Goal: Task Accomplishment & Management: Complete application form

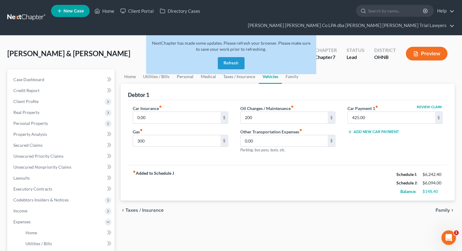
click at [234, 57] on button "Refresh" at bounding box center [231, 63] width 27 height 12
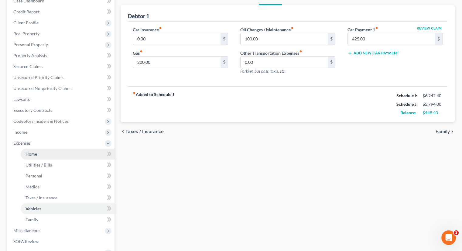
scroll to position [122, 0]
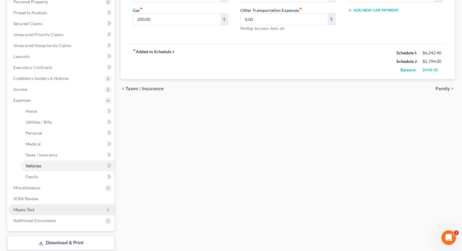
click at [55, 204] on span "Means Test" at bounding box center [62, 209] width 106 height 11
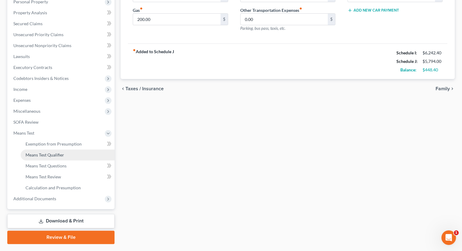
click at [59, 150] on link "Means Test Qualifier" at bounding box center [68, 155] width 94 height 11
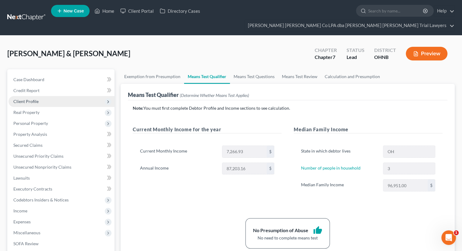
click at [51, 96] on span "Client Profile" at bounding box center [62, 101] width 106 height 11
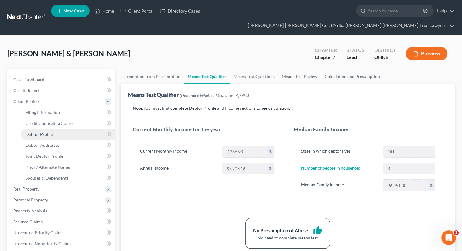
click at [59, 129] on link "Debtor Profile" at bounding box center [68, 134] width 94 height 11
select select "1"
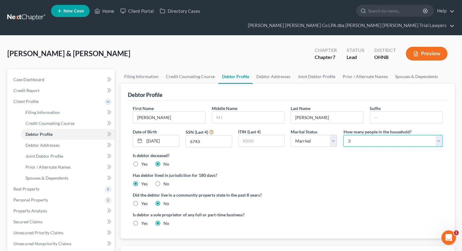
click at [373, 135] on select "Select 1 2 3 4 5 6 7 8 9 10 11 12 13 14 15 16 17 18 19 20" at bounding box center [393, 141] width 99 height 12
select select "3"
click at [344, 135] on select "Select 1 2 3 4 5 6 7 8 9 10 11 12 13 14 15 16 17 18 19 20" at bounding box center [393, 141] width 99 height 12
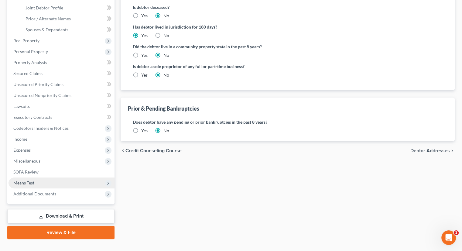
click at [43, 178] on span "Means Test" at bounding box center [62, 183] width 106 height 11
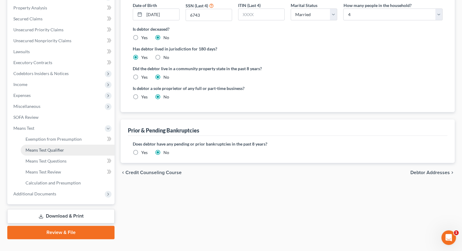
click at [54, 147] on span "Means Test Qualifier" at bounding box center [45, 149] width 39 height 5
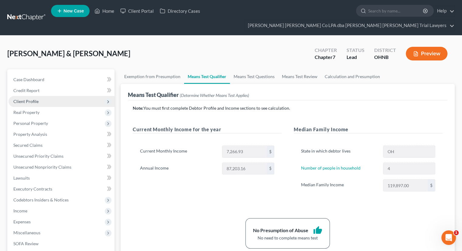
click at [38, 96] on span "Client Profile" at bounding box center [62, 101] width 106 height 11
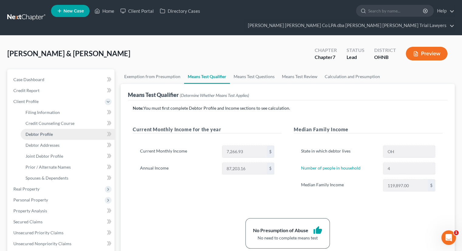
click at [56, 129] on link "Debtor Profile" at bounding box center [68, 134] width 94 height 11
select select "1"
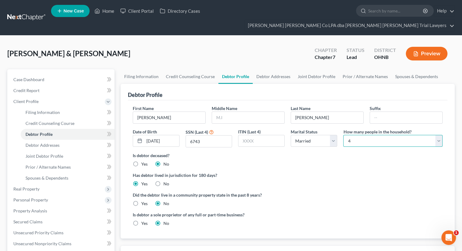
click at [351, 135] on select "Select 1 2 3 4 5 6 7 8 9 10 11 12 13 14 15 16 17 18 19 20" at bounding box center [393, 141] width 99 height 12
select select "2"
click at [344, 135] on select "Select 1 2 3 4 5 6 7 8 9 10 11 12 13 14 15 16 17 18 19 20" at bounding box center [393, 141] width 99 height 12
click at [292, 212] on div "Is debtor a sole proprietor of any full or part-time business? Yes No" at bounding box center [288, 222] width 316 height 20
click at [107, 10] on link "Home" at bounding box center [105, 10] width 26 height 11
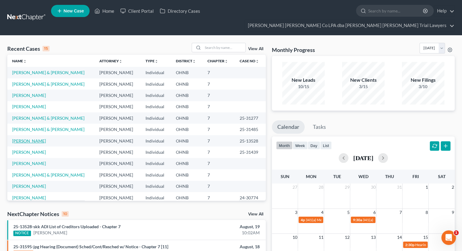
click at [30, 138] on link "Mauricio, Jasmine" at bounding box center [29, 140] width 34 height 5
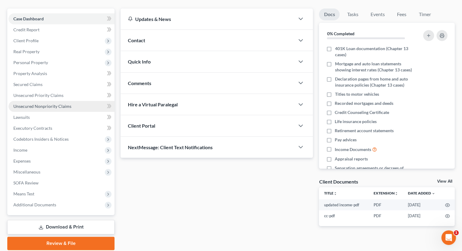
click at [45, 101] on link "Unsecured Nonpriority Claims" at bounding box center [62, 106] width 106 height 11
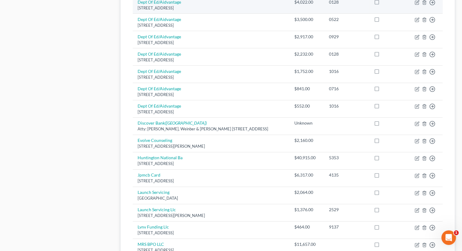
scroll to position [451, 0]
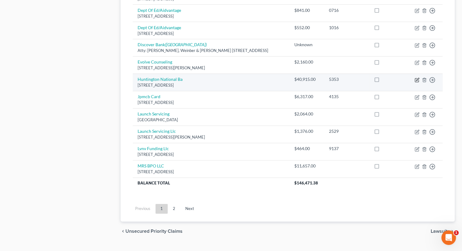
click at [417, 78] on icon "button" at bounding box center [417, 80] width 4 height 4
select select "36"
select select "10"
select select "0"
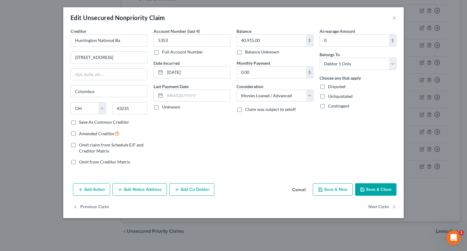
click at [377, 187] on button "Save & Close" at bounding box center [375, 189] width 41 height 13
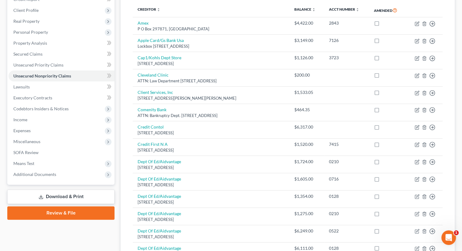
scroll to position [0, 0]
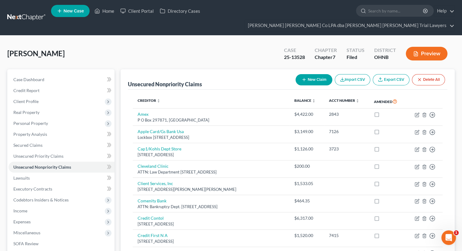
click at [65, 12] on span "New Case" at bounding box center [74, 11] width 20 height 5
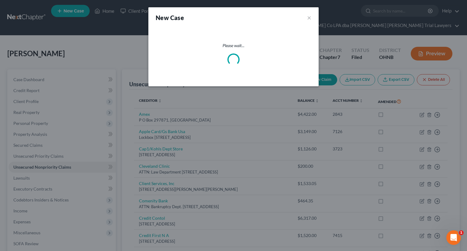
select select "61"
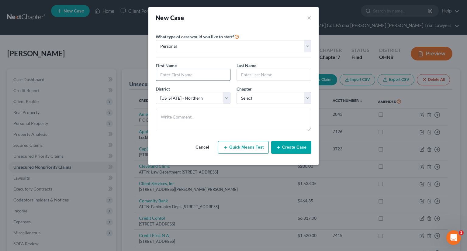
click at [195, 72] on input "text" at bounding box center [193, 75] width 74 height 12
type input "Caleb"
type input "M"
type input "Hannah"
drag, startPoint x: 263, startPoint y: 94, endPoint x: 260, endPoint y: 103, distance: 9.6
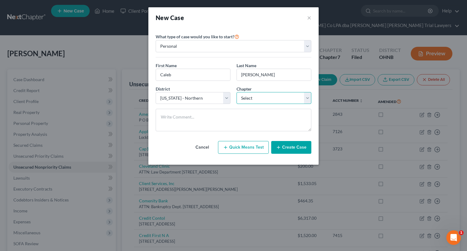
click at [263, 94] on select "Select 7 11 12 13" at bounding box center [274, 98] width 75 height 12
select select "0"
click at [237, 92] on select "Select 7 11 12 13" at bounding box center [274, 98] width 75 height 12
click at [288, 148] on button "Create Case" at bounding box center [291, 147] width 40 height 13
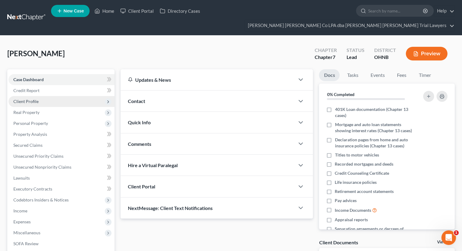
click at [72, 96] on span "Client Profile" at bounding box center [62, 101] width 106 height 11
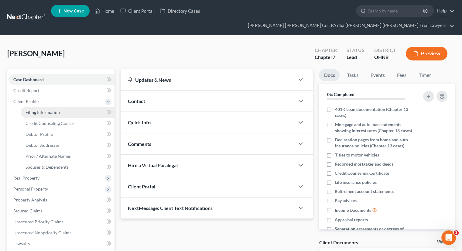
click at [72, 107] on link "Filing Information" at bounding box center [68, 112] width 94 height 11
select select "1"
select select "0"
select select "61"
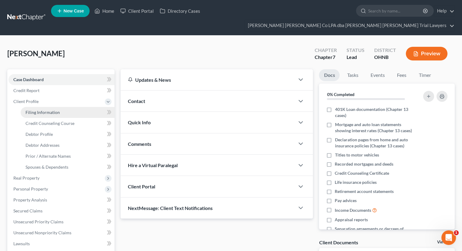
select select "36"
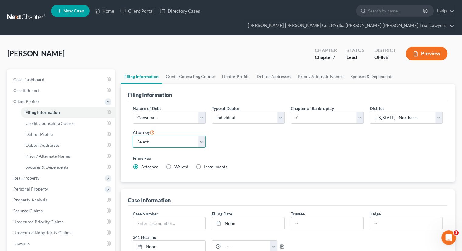
click at [175, 136] on select "Select Adrienne Hines - OHNB" at bounding box center [169, 142] width 73 height 12
select select "0"
click at [133, 136] on select "Select Adrienne Hines - OHNB" at bounding box center [169, 142] width 73 height 12
click at [185, 69] on link "Credit Counseling Course" at bounding box center [190, 76] width 56 height 15
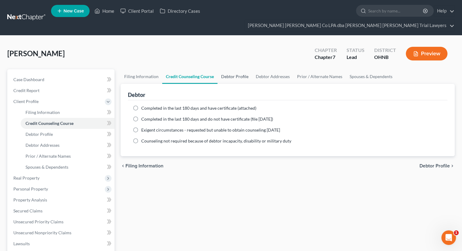
click at [241, 69] on link "Debtor Profile" at bounding box center [235, 76] width 35 height 15
select select "0"
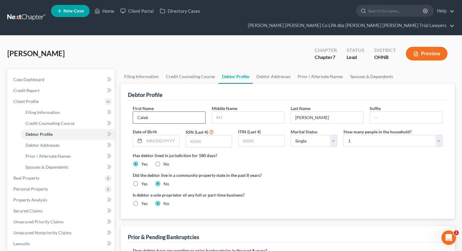
click at [169, 112] on input "Caleb" at bounding box center [169, 118] width 72 height 12
click at [165, 135] on input "text" at bounding box center [161, 141] width 35 height 12
type input "05/07/2002"
click at [195, 136] on input "text" at bounding box center [209, 142] width 46 height 12
type input "3149"
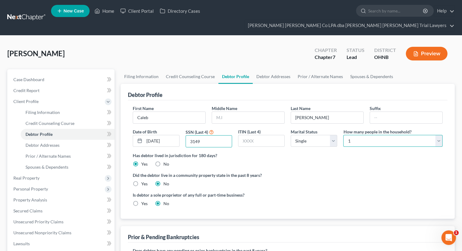
click at [350, 135] on select "Select 1 2 3 4 5 6 7 8 9 10 11 12 13 14 15 16 17 18 19 20" at bounding box center [393, 141] width 99 height 12
select select "1"
click at [344, 135] on select "Select 1 2 3 4 5 6 7 8 9 10 11 12 13 14 15 16 17 18 19 20" at bounding box center [393, 141] width 99 height 12
click at [273, 69] on link "Debtor Addresses" at bounding box center [273, 76] width 41 height 15
select select "0"
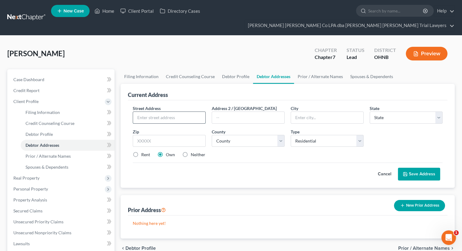
click at [172, 112] on input "text" at bounding box center [169, 118] width 72 height 12
type input "4025 N Haven"
click at [323, 112] on input "text" at bounding box center [327, 118] width 72 height 12
type input "Toledo"
select select "36"
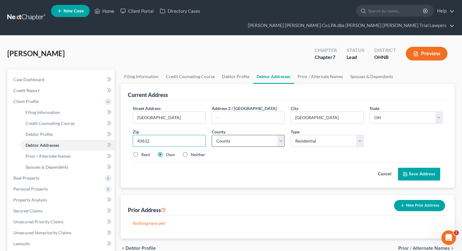
type input "43612"
click at [254, 135] on select "County Adams County Allen County Ashland County Ashtabula County Athens County …" at bounding box center [248, 141] width 73 height 12
select select "47"
click at [212, 135] on select "County Adams County Allen County Ashland County Ashtabula County Athens County …" at bounding box center [248, 141] width 73 height 12
click at [141, 152] on label "Rent" at bounding box center [145, 155] width 9 height 6
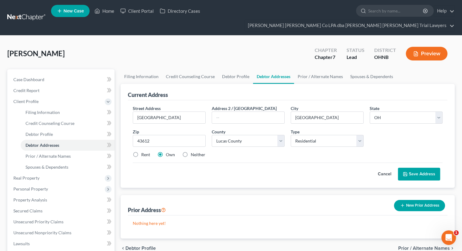
click at [144, 152] on input "Rent" at bounding box center [146, 154] width 4 height 4
radio input "true"
drag, startPoint x: 408, startPoint y: 165, endPoint x: 406, endPoint y: 162, distance: 3.7
click at [409, 168] on button "Save Address" at bounding box center [419, 174] width 42 height 13
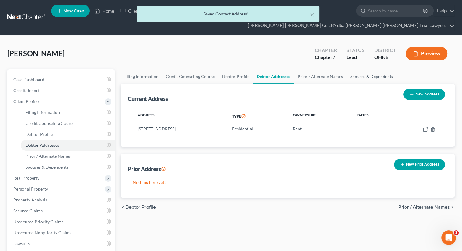
click at [371, 69] on link "Spouses & Dependents" at bounding box center [372, 76] width 50 height 15
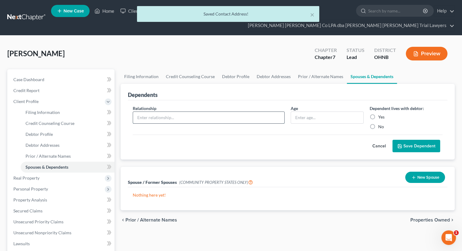
click at [209, 112] on input "text" at bounding box center [208, 118] width 151 height 12
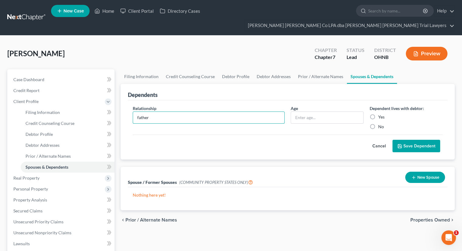
type input "father"
click at [379, 114] on label "Yes" at bounding box center [382, 117] width 6 height 6
click at [381, 114] on input "Yes" at bounding box center [383, 116] width 4 height 4
radio input "true"
click at [404, 140] on button "Save Dependent" at bounding box center [417, 146] width 48 height 13
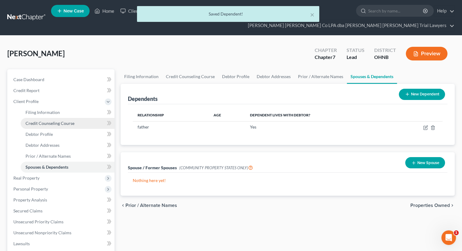
click at [64, 121] on span "Credit Counseling Course" at bounding box center [50, 123] width 49 height 5
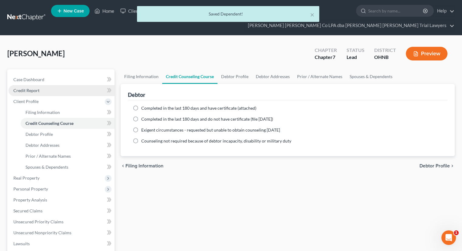
click at [49, 85] on link "Credit Report" at bounding box center [62, 90] width 106 height 11
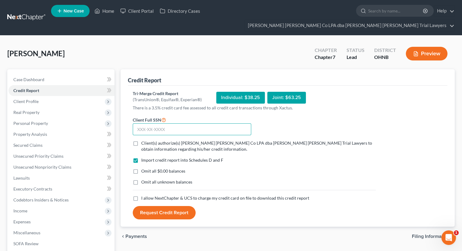
click at [160, 123] on input "text" at bounding box center [192, 129] width 119 height 12
type input "298-06-3149"
click at [141, 140] on label "Client(s) authorize(s) Wisehart Wright Co LPA dba Wisehart Wright Trial Lawyers…" at bounding box center [258, 146] width 235 height 12
click at [144, 140] on input "Client(s) authorize(s) Wisehart Wright Co LPA dba Wisehart Wright Trial Lawyers…" at bounding box center [146, 142] width 4 height 4
checkbox input "true"
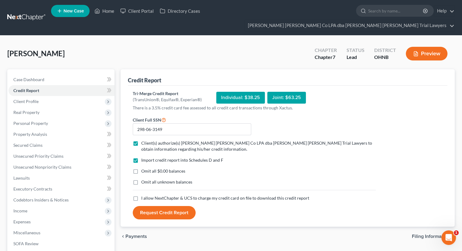
click at [141, 168] on label "Omit all $0.00 balances" at bounding box center [163, 171] width 44 height 6
click at [144, 168] on input "Omit all $0.00 balances" at bounding box center [146, 170] width 4 height 4
checkbox input "true"
click at [141, 179] on label "Omit all unknown balances" at bounding box center [166, 182] width 51 height 6
click at [144, 179] on input "Omit all unknown balances" at bounding box center [146, 181] width 4 height 4
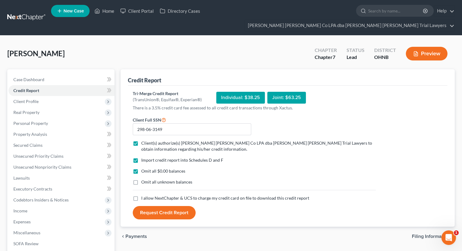
checkbox input "true"
click at [141, 195] on label "I allow NextChapter & UCS to charge my credit card on file to download this cre…" at bounding box center [225, 198] width 168 height 6
click at [144, 195] on input "I allow NextChapter & UCS to charge my credit card on file to download this cre…" at bounding box center [146, 197] width 4 height 4
checkbox input "true"
click at [151, 206] on button "Request Credit Report" at bounding box center [164, 212] width 63 height 13
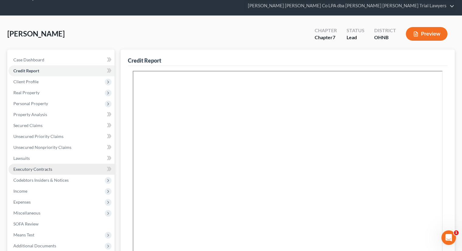
scroll to position [30, 0]
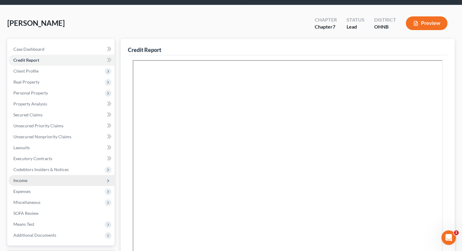
click at [46, 175] on span "Income" at bounding box center [62, 180] width 106 height 11
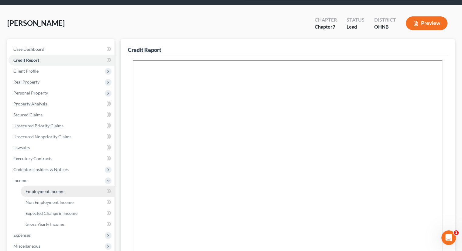
click at [49, 186] on link "Employment Income" at bounding box center [68, 191] width 94 height 11
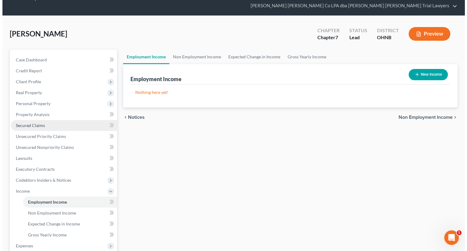
scroll to position [30, 0]
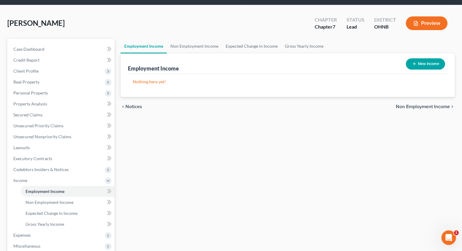
click at [420, 58] on button "New Income" at bounding box center [425, 63] width 39 height 11
select select "0"
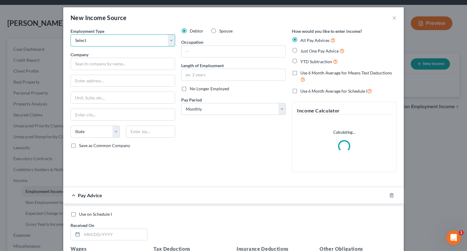
click at [116, 40] on select "Select Full or Part Time Employment Self Employment" at bounding box center [123, 40] width 105 height 12
select select "0"
click at [71, 34] on select "Select Full or Part Time Employment Self Employment" at bounding box center [123, 40] width 105 height 12
click at [108, 65] on input "text" at bounding box center [123, 64] width 105 height 12
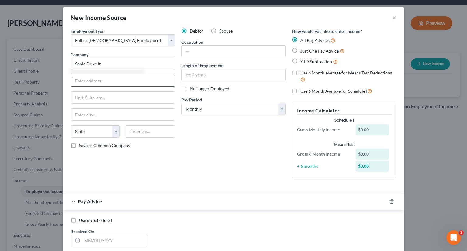
click at [116, 76] on input "text" at bounding box center [123, 81] width 104 height 12
type input "Sonic Drive in"
type input "3225 Secor Rd q"
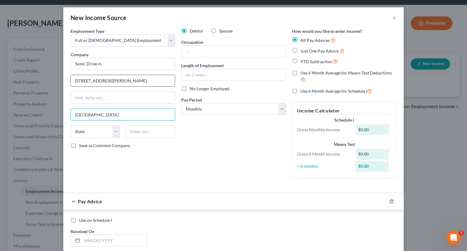
type input "Toledo"
select select "36"
type input "43612"
click at [238, 203] on div "Pay Advice" at bounding box center [225, 201] width 324 height 16
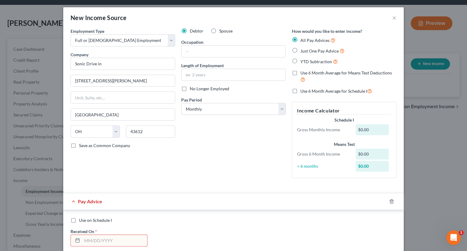
click at [229, 172] on div "Debtor Spouse Occupation Length of Employment No Longer Employed Pay Period * S…" at bounding box center [233, 105] width 111 height 155
click at [208, 53] on input "text" at bounding box center [234, 52] width 104 height 12
type input "General manager"
click at [213, 72] on input "text" at bounding box center [234, 75] width 104 height 12
type input "7 Years"
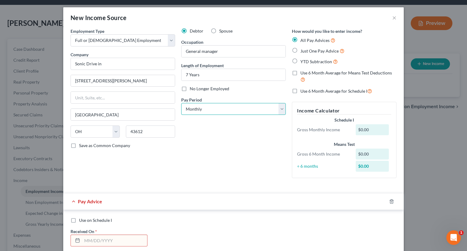
click at [209, 109] on select "Select Monthly Twice Monthly Every Other Week Weekly" at bounding box center [233, 109] width 105 height 12
select select "2"
click at [181, 103] on select "Select Monthly Twice Monthly Every Other Week Weekly" at bounding box center [233, 109] width 105 height 12
click at [300, 52] on label "Just One Pay Advice" at bounding box center [322, 50] width 44 height 7
click at [303, 51] on input "Just One Pay Advice" at bounding box center [305, 49] width 4 height 4
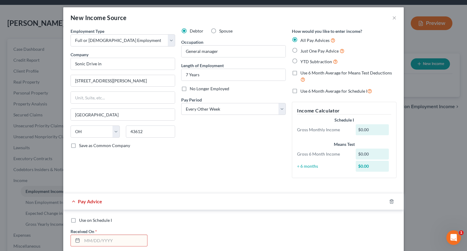
radio input "true"
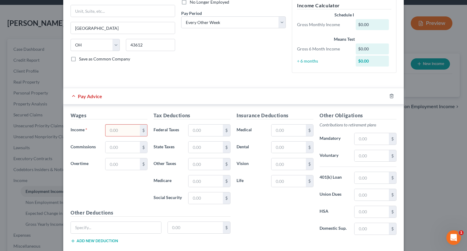
scroll to position [91, 0]
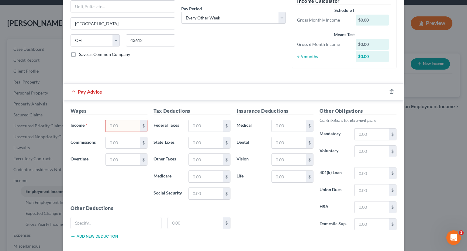
click at [131, 126] on input "text" at bounding box center [123, 126] width 34 height 12
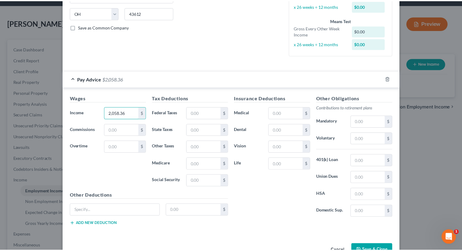
scroll to position [135, 0]
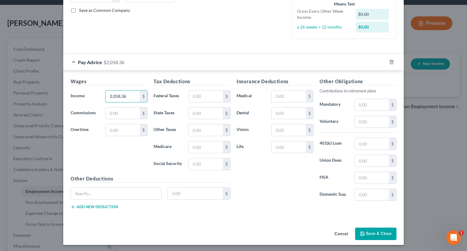
type input "2,058.36"
click at [373, 230] on button "Save & Close" at bounding box center [375, 234] width 41 height 13
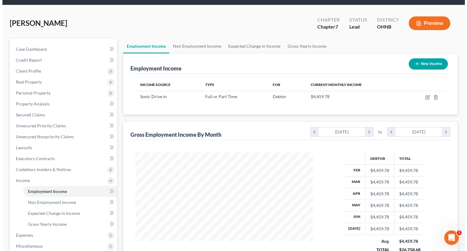
scroll to position [108, 188]
click at [422, 58] on button "New Income" at bounding box center [425, 63] width 39 height 11
select select "0"
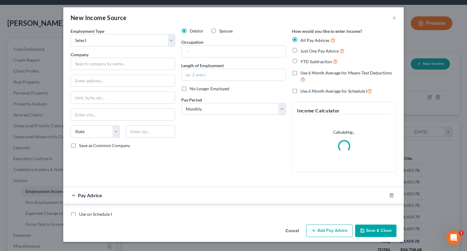
scroll to position [108, 190]
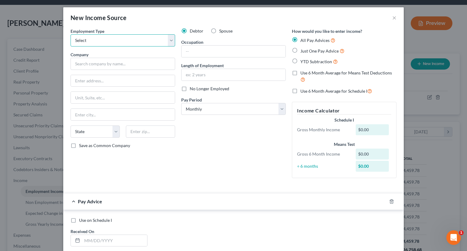
click at [113, 37] on select "Select Full or Part Time Employment Self Employment" at bounding box center [123, 40] width 105 height 12
select select "0"
click at [71, 34] on select "Select Full or Part Time Employment Self Employment" at bounding box center [123, 40] width 105 height 12
click at [110, 63] on input "text" at bounding box center [123, 64] width 105 height 12
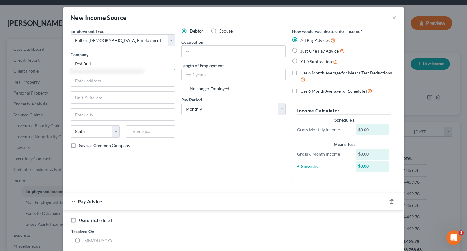
type input "Red Bull"
type input "355 Tomaha wk"
click at [140, 133] on input "text" at bounding box center [150, 132] width 49 height 12
type input "43537"
type input "Maumee"
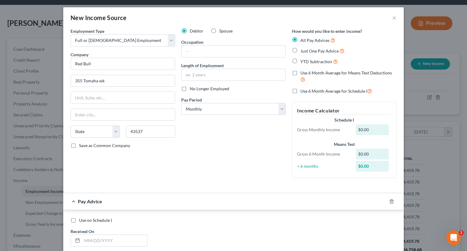
select select "36"
click at [213, 136] on div "Debtor Spouse Occupation Length of Employment No Longer Employed Pay Period * S…" at bounding box center [233, 105] width 111 height 155
click at [193, 49] on input "text" at bounding box center [234, 52] width 104 height 12
click at [196, 55] on input "Merchadisar" at bounding box center [234, 52] width 104 height 12
type input "Merchandiser"
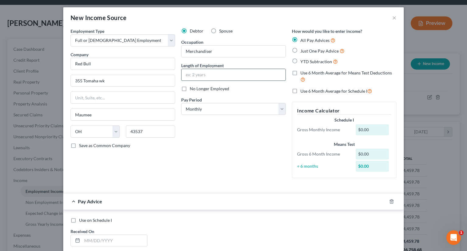
click at [196, 75] on input "text" at bounding box center [234, 75] width 104 height 12
type input "1 month"
click at [188, 107] on select "Select Monthly Twice Monthly Every Other Week Weekly" at bounding box center [233, 109] width 105 height 12
select select "3"
click at [181, 103] on select "Select Monthly Twice Monthly Every Other Week Weekly" at bounding box center [233, 109] width 105 height 12
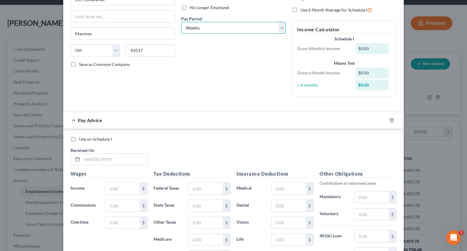
scroll to position [174, 0]
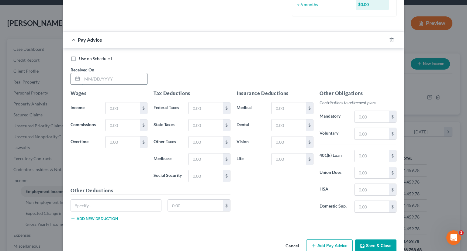
click at [115, 77] on input "text" at bounding box center [114, 79] width 65 height 12
type input "07/11/2025"
click at [110, 111] on input "text" at bounding box center [123, 108] width 34 height 12
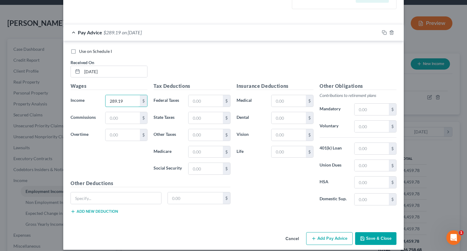
scroll to position [186, 0]
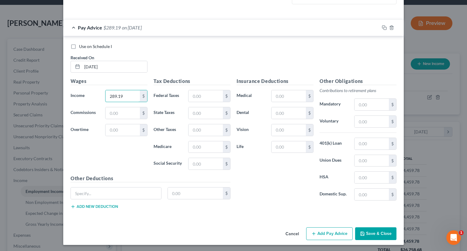
type input "289.19"
click at [324, 231] on button "Add Pay Advice" at bounding box center [329, 233] width 47 height 13
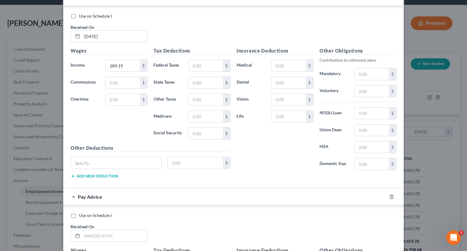
scroll to position [338, 0]
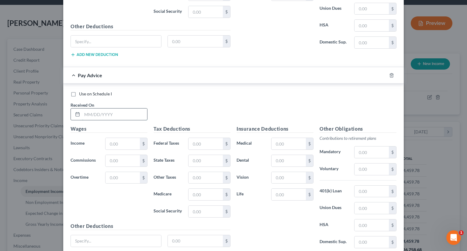
click at [100, 115] on input "text" at bounding box center [114, 115] width 65 height 12
type input "07/18/2025"
click at [114, 144] on input "text" at bounding box center [123, 144] width 34 height 12
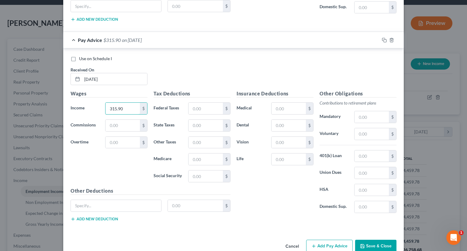
scroll to position [385, 0]
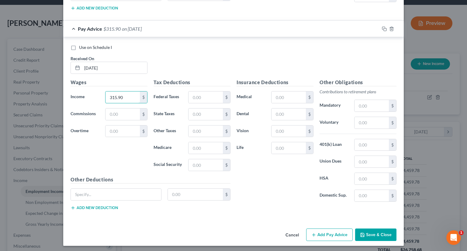
type input "315.90"
click at [330, 236] on button "Add Pay Advice" at bounding box center [329, 235] width 47 height 13
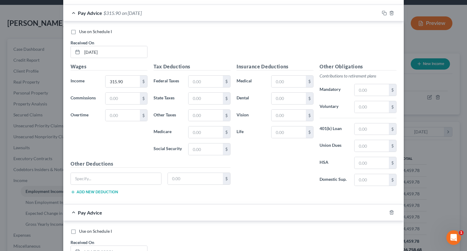
scroll to position [537, 0]
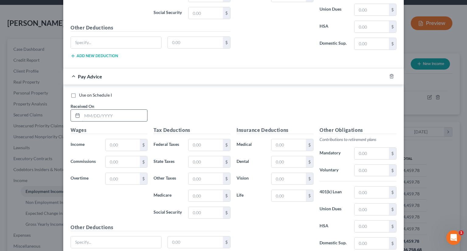
click at [97, 115] on input "text" at bounding box center [114, 116] width 65 height 12
type input "07/25/2025"
click at [129, 142] on input "text" at bounding box center [123, 145] width 34 height 12
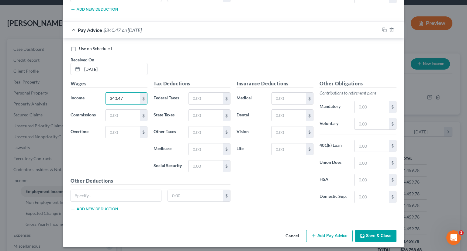
type input "340.47"
click at [328, 230] on button "Add Pay Advice" at bounding box center [329, 236] width 47 height 13
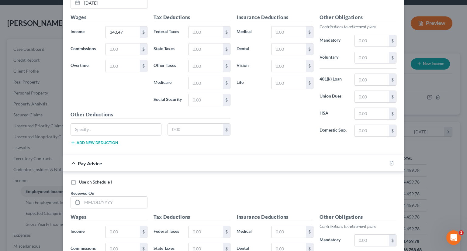
scroll to position [766, 0]
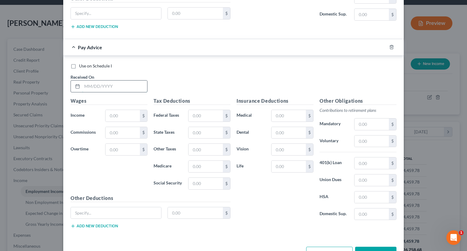
click at [124, 82] on input "text" at bounding box center [114, 87] width 65 height 12
type input "08/01/2025"
click at [125, 110] on input "text" at bounding box center [123, 116] width 34 height 12
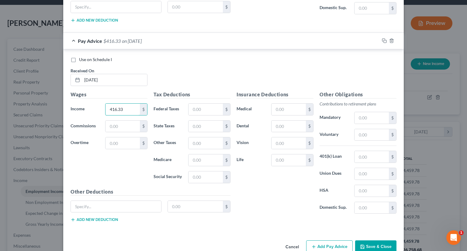
scroll to position [782, 0]
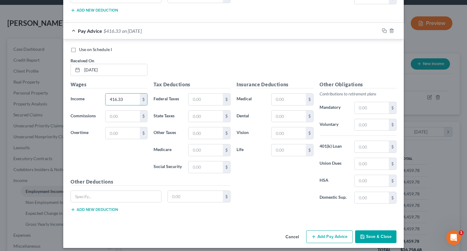
type input "416.33"
click at [336, 235] on button "Add Pay Advice" at bounding box center [329, 236] width 47 height 13
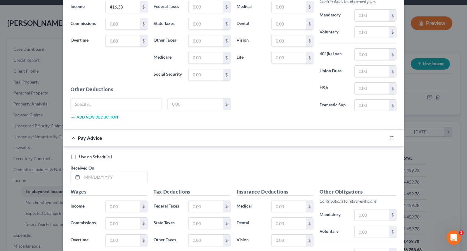
scroll to position [964, 0]
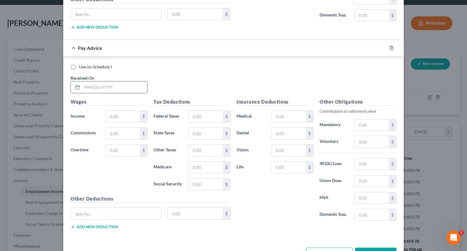
click at [118, 81] on input "text" at bounding box center [114, 87] width 65 height 12
type input "08/08/2025"
click at [118, 117] on input "text" at bounding box center [123, 117] width 34 height 12
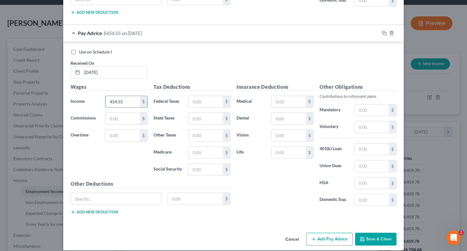
scroll to position [981, 0]
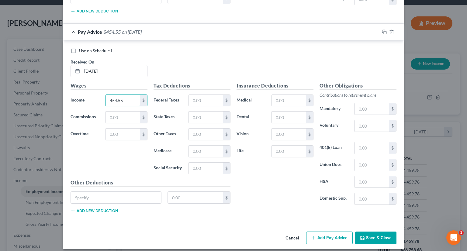
type input "454.55"
click at [318, 232] on button "Add Pay Advice" at bounding box center [329, 238] width 47 height 13
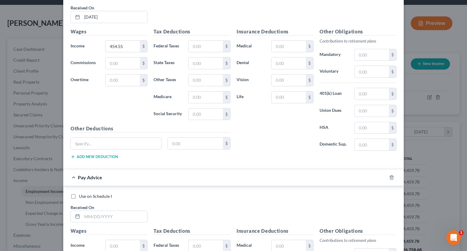
scroll to position [1133, 0]
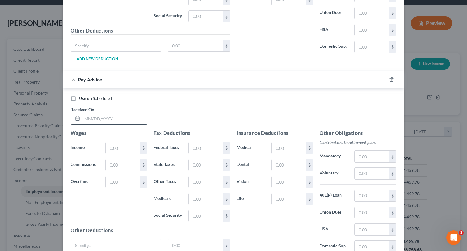
click at [127, 116] on input "text" at bounding box center [114, 119] width 65 height 12
type input "08/15/2025"
click at [124, 144] on input "text" at bounding box center [123, 148] width 34 height 12
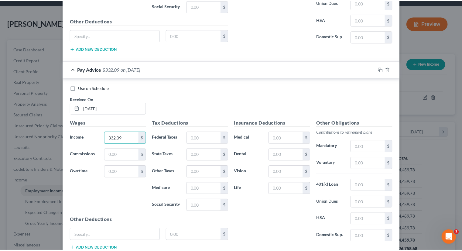
scroll to position [1179, 0]
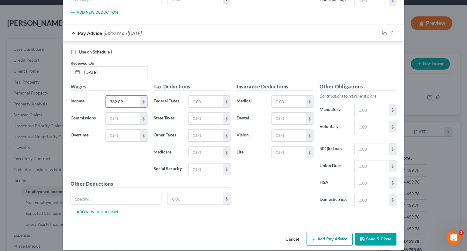
type input "332.09"
click at [386, 236] on button "Save & Close" at bounding box center [375, 239] width 41 height 13
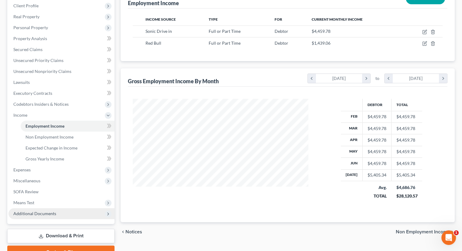
scroll to position [116, 0]
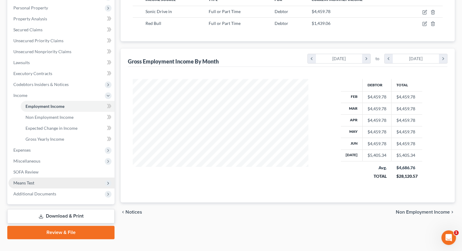
click at [59, 178] on span "Means Test" at bounding box center [62, 183] width 106 height 11
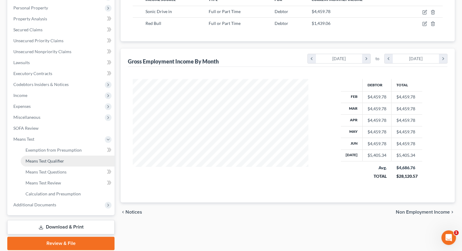
click at [57, 158] on span "Means Test Qualifier" at bounding box center [45, 160] width 39 height 5
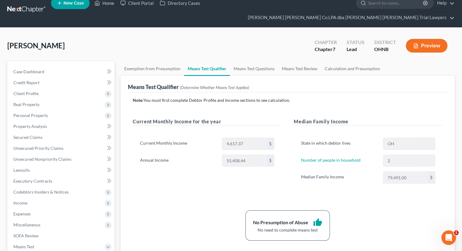
scroll to position [30, 0]
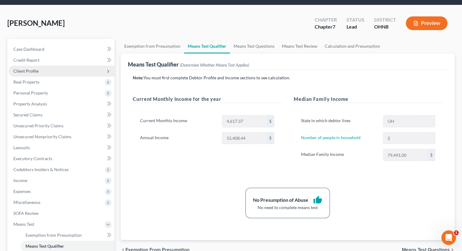
click at [23, 68] on span "Client Profile" at bounding box center [25, 70] width 25 height 5
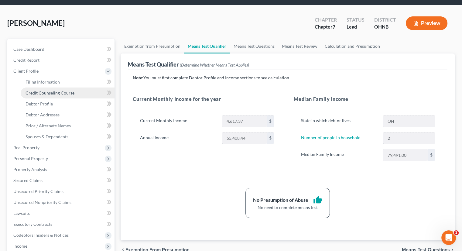
click at [37, 88] on link "Credit Counseling Course" at bounding box center [68, 93] width 94 height 11
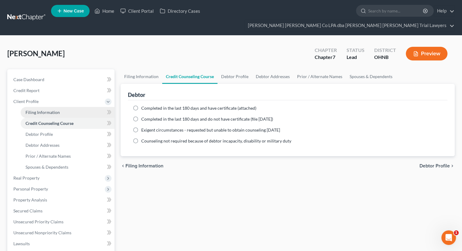
click at [42, 110] on span "Filing Information" at bounding box center [43, 112] width 34 height 5
select select "1"
select select "0"
select select "61"
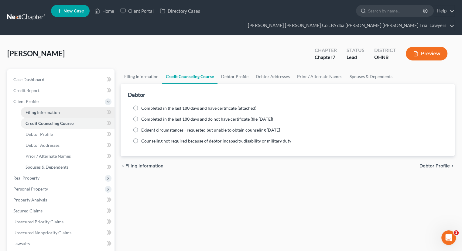
select select "0"
select select "36"
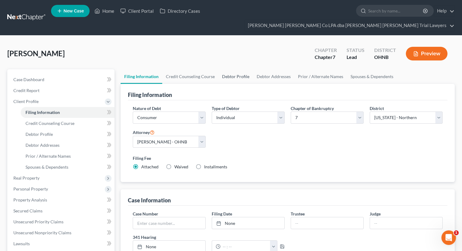
click at [244, 69] on link "Debtor Profile" at bounding box center [236, 76] width 35 height 15
select select "0"
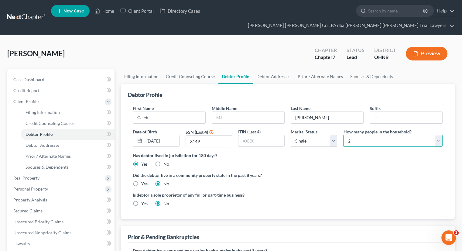
click at [366, 135] on select "Select 1 2 3 4 5 6 7 8 9 10 11 12 13 14 15 16 17 18 19 20" at bounding box center [393, 141] width 99 height 12
select select "0"
click at [344, 135] on select "Select 1 2 3 4 5 6 7 8 9 10 11 12 13 14 15 16 17 18 19 20" at bounding box center [393, 141] width 99 height 12
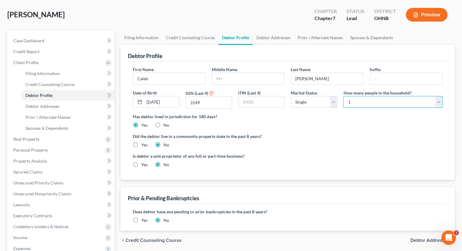
scroll to position [122, 0]
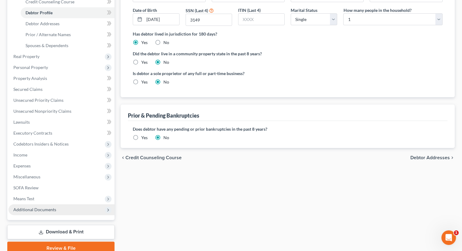
click at [55, 207] on span "Additional Documents" at bounding box center [34, 209] width 43 height 5
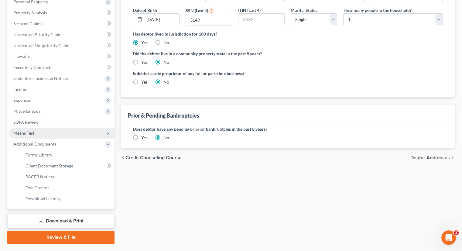
click at [50, 128] on span "Means Test" at bounding box center [62, 133] width 106 height 11
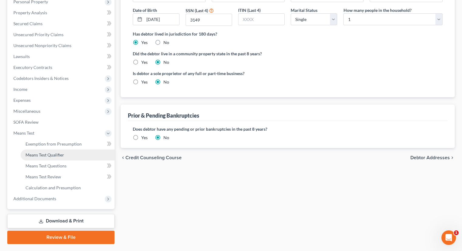
click at [51, 152] on span "Means Test Qualifier" at bounding box center [45, 154] width 39 height 5
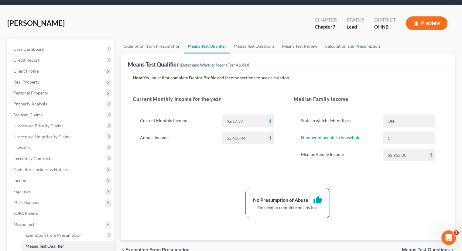
scroll to position [61, 0]
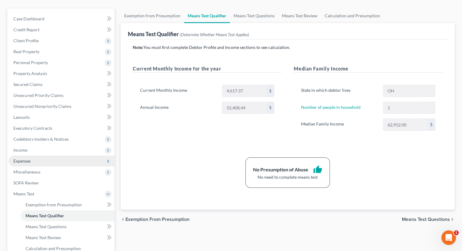
click at [38, 156] on span "Expenses" at bounding box center [62, 161] width 106 height 11
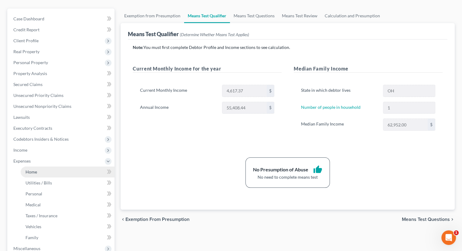
click at [40, 167] on link "Home" at bounding box center [68, 172] width 94 height 11
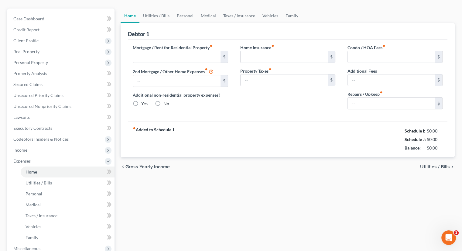
type input "0.00"
radio input "true"
type input "0.00"
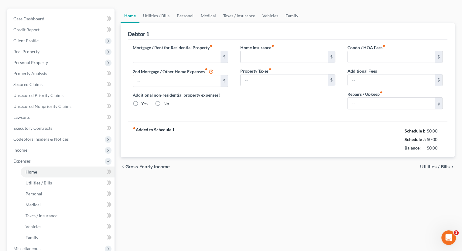
type input "0.00"
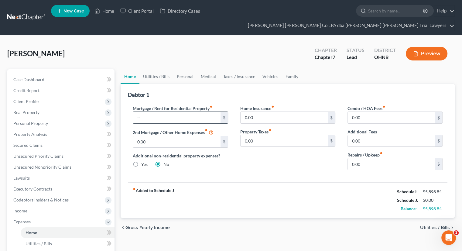
click at [163, 112] on input "text" at bounding box center [176, 118] width 87 height 12
type input "1,100"
click at [158, 69] on link "Utilities / Bills" at bounding box center [157, 76] width 34 height 15
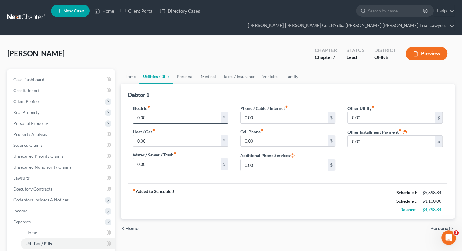
click at [145, 112] on input "0.00" at bounding box center [176, 118] width 87 height 12
type input "300"
click at [148, 135] on input "0.00" at bounding box center [176, 141] width 87 height 12
type input "200"
click at [150, 158] on input "0.00" at bounding box center [176, 164] width 87 height 12
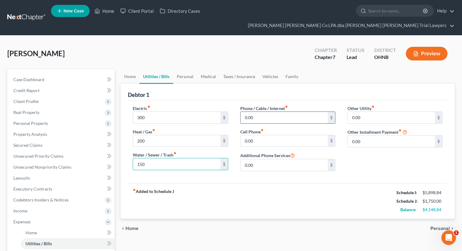
type input "150"
click at [261, 112] on input "0.00" at bounding box center [284, 118] width 87 height 12
type input "150"
click at [264, 135] on input "0.00" at bounding box center [284, 141] width 87 height 12
type input "150"
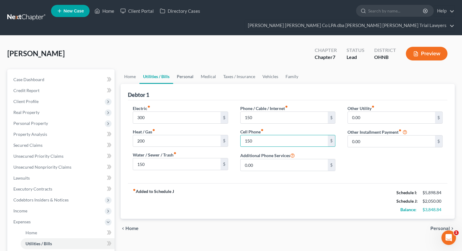
click at [190, 69] on link "Personal" at bounding box center [185, 76] width 24 height 15
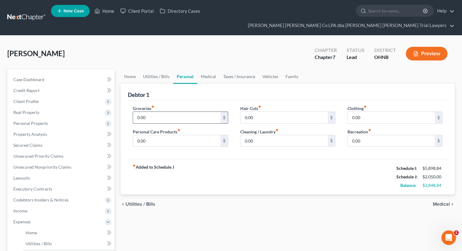
click at [156, 112] on input "0.00" at bounding box center [176, 118] width 87 height 12
type input "800"
click at [151, 135] on input "0.00" at bounding box center [176, 141] width 87 height 12
type input "100"
click at [262, 135] on input "0.00" at bounding box center [284, 141] width 87 height 12
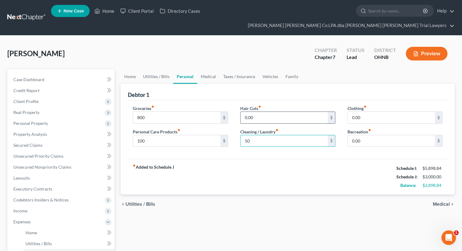
type input "50"
click at [251, 112] on input "0.00" at bounding box center [284, 118] width 87 height 12
type input "50"
click at [360, 112] on input "0.00" at bounding box center [391, 118] width 87 height 12
type input "25"
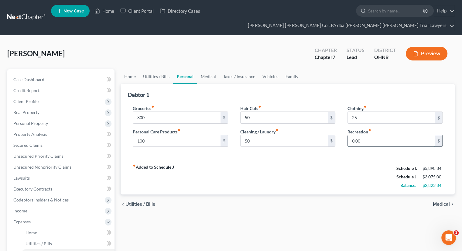
click at [364, 135] on input "0.00" at bounding box center [391, 141] width 87 height 12
type input "25"
click at [213, 69] on link "Medical" at bounding box center [208, 76] width 23 height 15
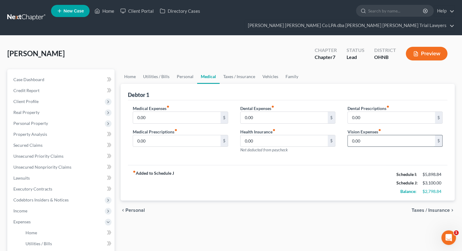
click at [373, 135] on input "0.00" at bounding box center [391, 141] width 87 height 12
type input "200"
click at [256, 112] on input "0.00" at bounding box center [284, 118] width 87 height 12
type input "200"
click at [154, 112] on input "0.00" at bounding box center [176, 118] width 87 height 12
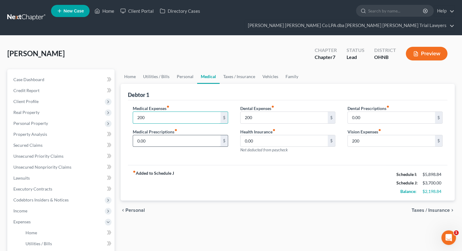
type input "200"
click at [148, 135] on input "0.00" at bounding box center [176, 141] width 87 height 12
type input "50"
click at [234, 69] on link "Taxes / Insurance" at bounding box center [239, 76] width 39 height 15
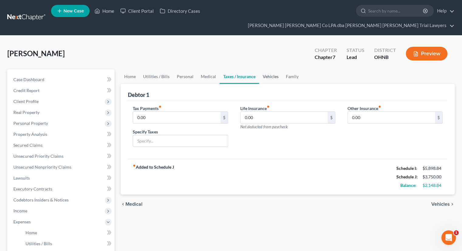
click at [267, 69] on link "Vehicles" at bounding box center [270, 76] width 23 height 15
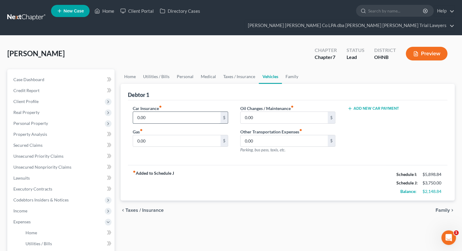
click at [172, 112] on input "0.00" at bounding box center [176, 118] width 87 height 12
type input "484"
click at [153, 135] on input "0.00" at bounding box center [176, 141] width 87 height 12
type input "2"
type input "300"
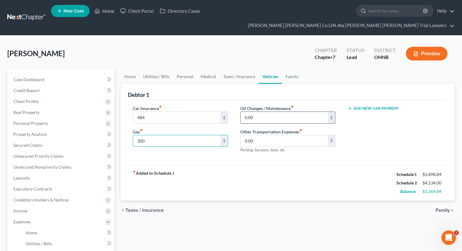
click at [256, 112] on input "0.00" at bounding box center [284, 118] width 87 height 12
type input "200"
click at [229, 69] on link "Taxes / Insurance" at bounding box center [239, 76] width 39 height 15
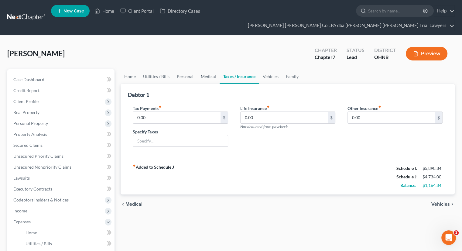
click at [202, 69] on link "Medical" at bounding box center [208, 76] width 23 height 15
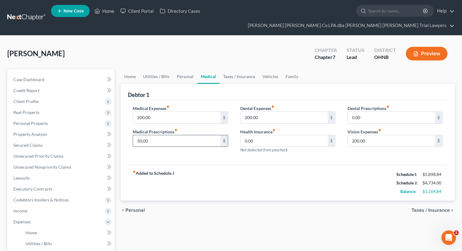
click at [147, 135] on input "50.00" at bounding box center [176, 141] width 87 height 12
type input "100"
click at [184, 69] on link "Personal" at bounding box center [185, 76] width 24 height 15
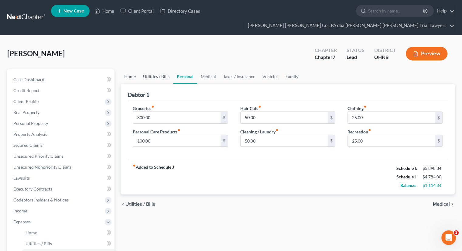
click at [151, 69] on link "Utilities / Bills" at bounding box center [157, 76] width 34 height 15
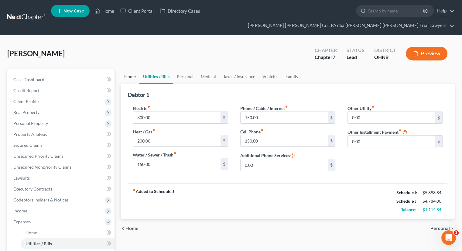
click at [133, 69] on link "Home" at bounding box center [130, 76] width 19 height 15
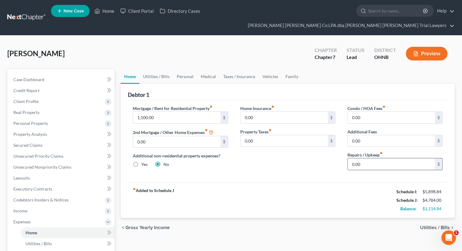
click at [366, 158] on input "0.00" at bounding box center [391, 164] width 87 height 12
type input "100"
click at [289, 69] on link "Family" at bounding box center [292, 76] width 20 height 15
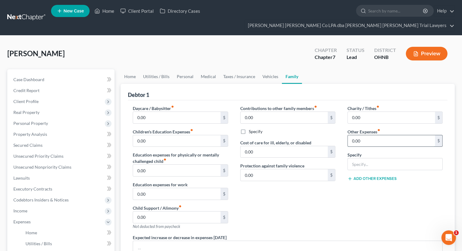
click at [367, 135] on input "0.00" at bounding box center [391, 141] width 87 height 12
type input "250"
click at [360, 158] on input "text" at bounding box center [395, 164] width 95 height 12
type input "Pet Expense"
click at [265, 69] on link "Vehicles" at bounding box center [270, 76] width 23 height 15
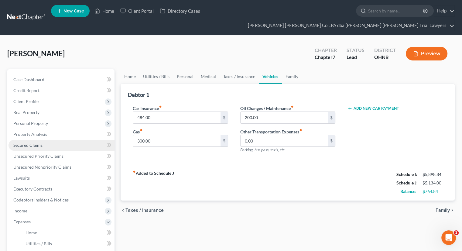
click at [48, 140] on link "Secured Claims" at bounding box center [62, 145] width 106 height 11
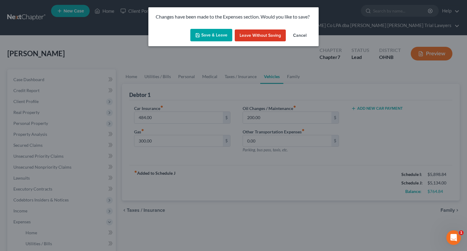
click at [214, 36] on button "Save & Leave" at bounding box center [211, 35] width 42 height 13
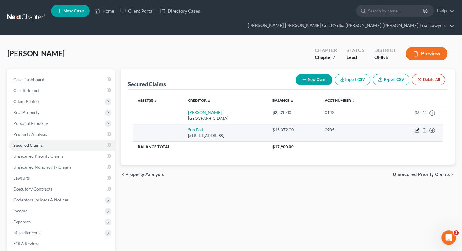
click at [417, 128] on icon "button" at bounding box center [417, 130] width 5 height 5
select select "36"
select select "0"
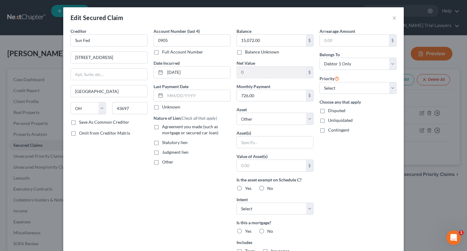
click at [394, 18] on div "Edit Secured Claim ×" at bounding box center [233, 17] width 341 height 21
click at [392, 18] on button "×" at bounding box center [394, 17] width 4 height 7
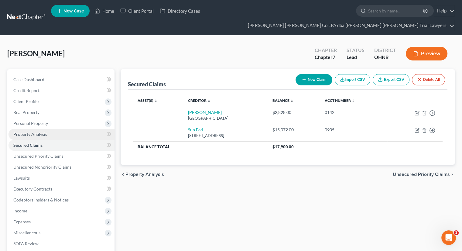
click at [39, 129] on link "Property Analysis" at bounding box center [62, 134] width 106 height 11
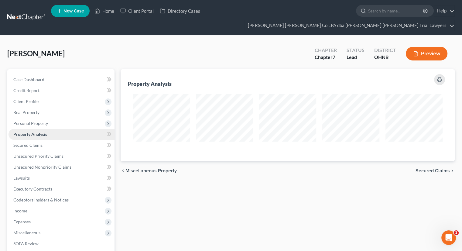
scroll to position [92, 334]
click at [39, 107] on span "Real Property" at bounding box center [62, 112] width 106 height 11
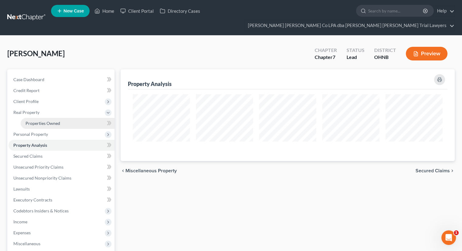
click at [41, 121] on span "Properties Owned" at bounding box center [43, 123] width 35 height 5
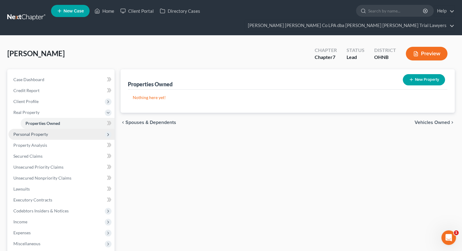
click at [44, 132] on span "Personal Property" at bounding box center [30, 134] width 35 height 5
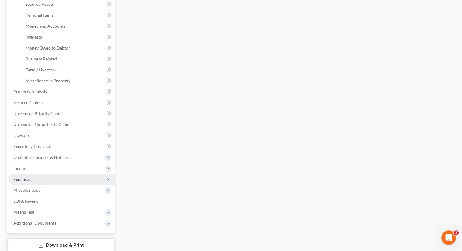
click at [41, 174] on span "Expenses" at bounding box center [62, 179] width 106 height 11
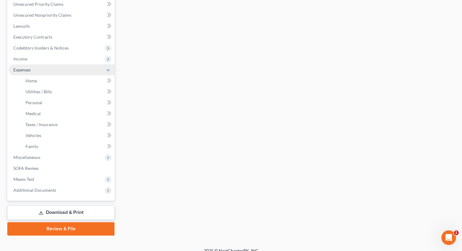
scroll to position [148, 0]
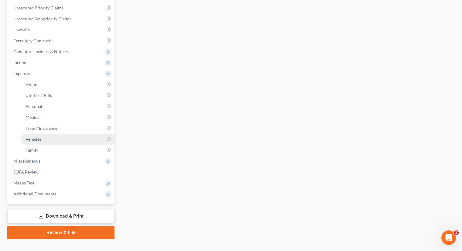
click at [43, 134] on link "Vehicles" at bounding box center [68, 139] width 94 height 11
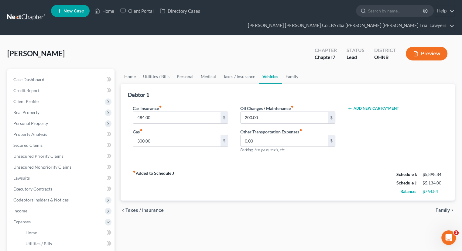
click at [391, 106] on button "Add New Car Payment" at bounding box center [374, 108] width 52 height 5
click at [370, 112] on input "text" at bounding box center [387, 118] width 79 height 12
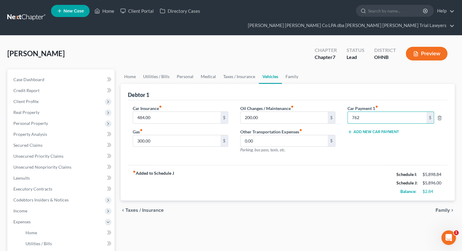
type input "762"
click at [351, 143] on div "Car Payment 1 fiber_manual_record 762 $ Add New Car Payment" at bounding box center [395, 131] width 107 height 53
